Goal: Task Accomplishment & Management: Manage account settings

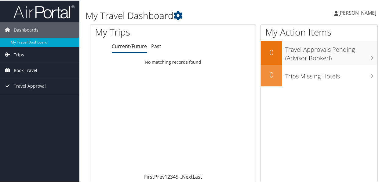
click at [23, 70] on span "Book Travel" at bounding box center [26, 69] width 24 height 15
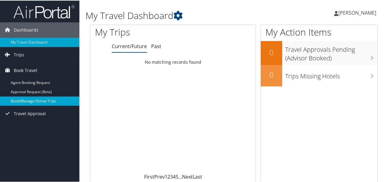
click at [31, 99] on link "Book/Manage Online Trips" at bounding box center [39, 100] width 79 height 9
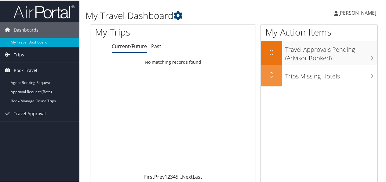
click at [339, 10] on span "[PERSON_NAME]" at bounding box center [358, 12] width 38 height 7
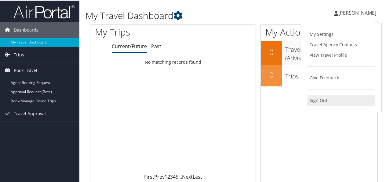
click at [320, 100] on link "Sign Out" at bounding box center [341, 99] width 68 height 10
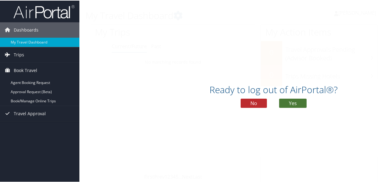
click at [295, 104] on button "Yes" at bounding box center [293, 102] width 28 height 9
